Goal: Check status: Check status

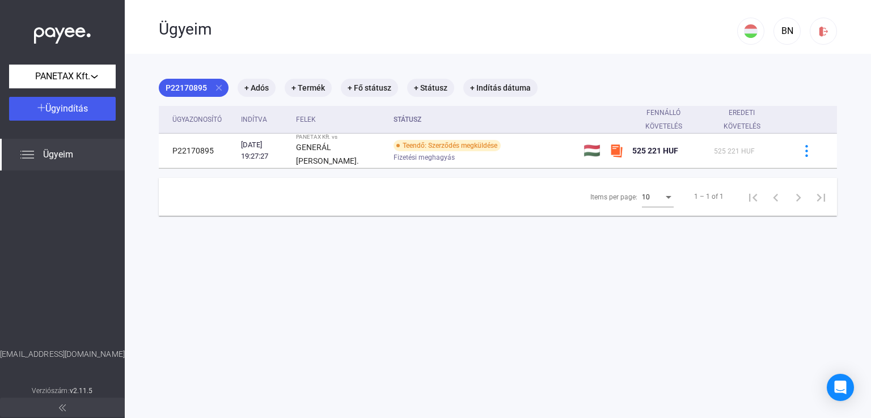
click at [819, 79] on div "P22170895 close + Adós + Termék + Fő státusz + Státusz + Indítás dátuma" at bounding box center [498, 88] width 678 height 18
click at [64, 154] on span "Ügyeim" at bounding box center [58, 155] width 30 height 14
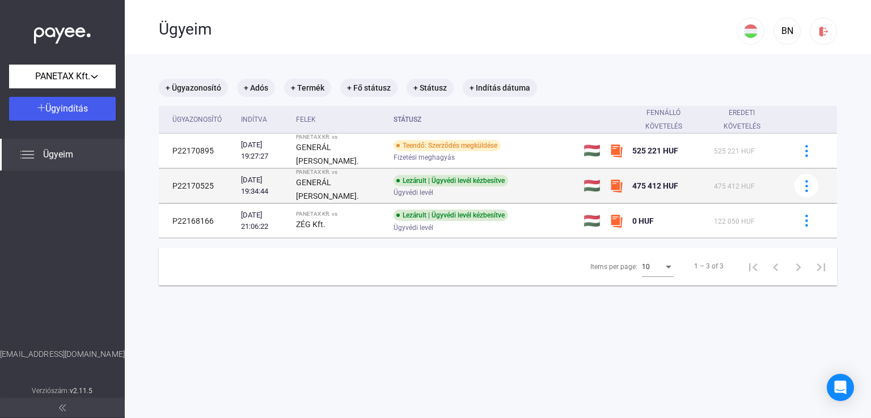
click at [515, 183] on div "Lezárult | Ügyvédi levél kézbesítve Ügyvédi levél" at bounding box center [484, 186] width 181 height 22
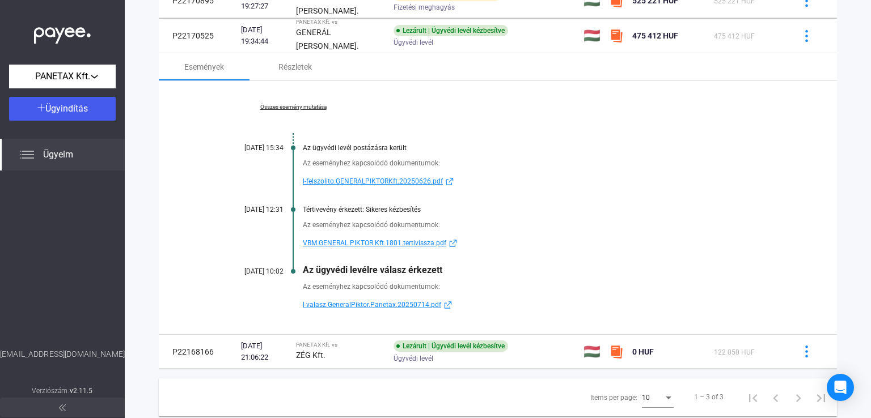
scroll to position [170, 0]
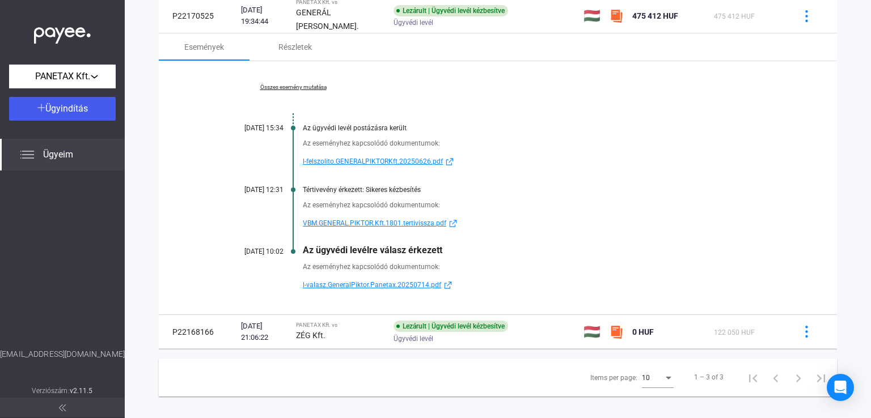
click at [380, 285] on span "l-valasz.GeneralPiktor.Panetax.20250714.pdf" at bounding box center [372, 285] width 138 height 14
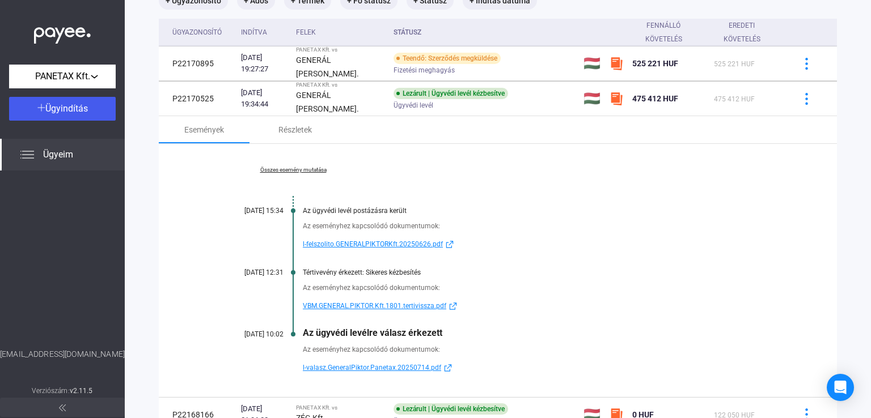
scroll to position [0, 0]
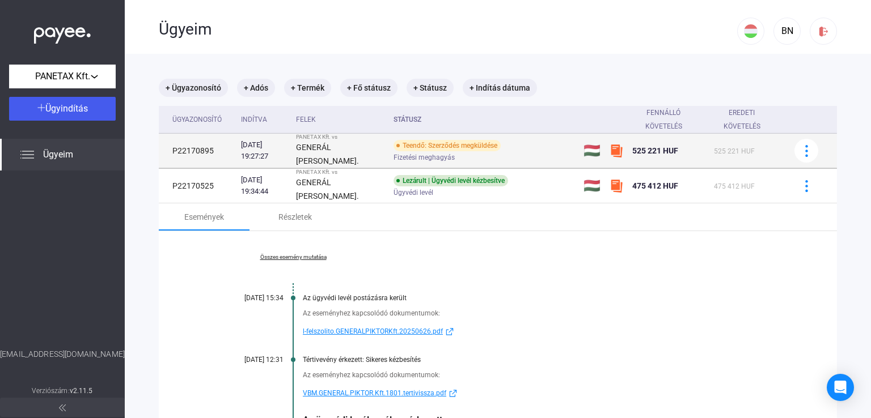
click at [476, 157] on div "Fizetési meghagyás" at bounding box center [484, 158] width 181 height 9
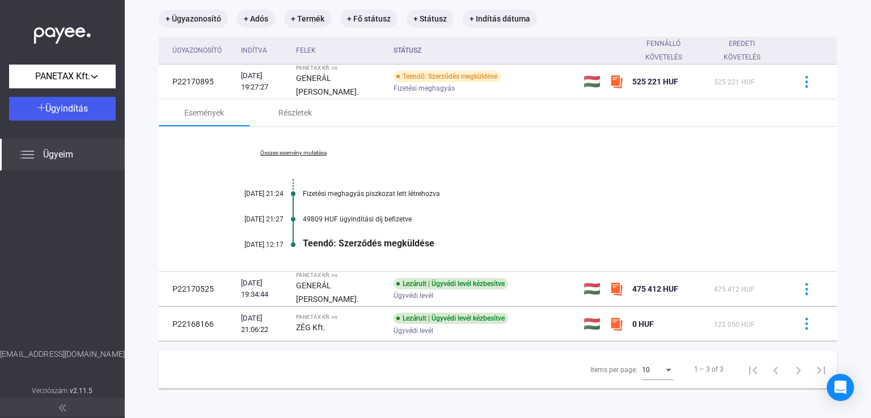
scroll to position [73, 0]
